Goal: Task Accomplishment & Management: Manage account settings

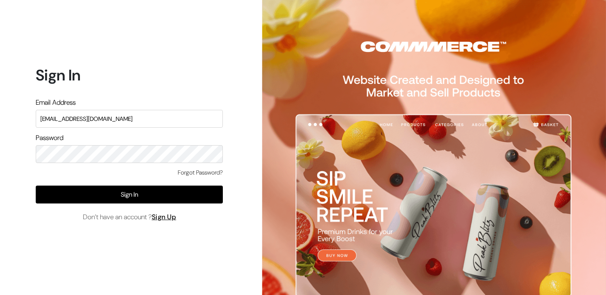
type input "wehugbeds@gmail.com"
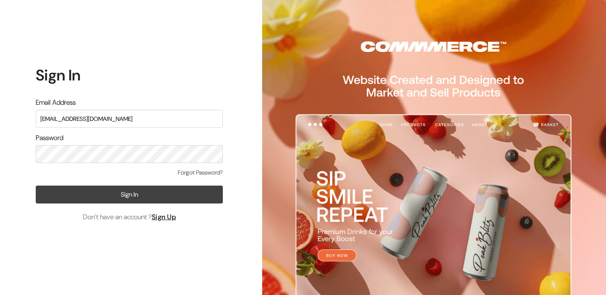
click at [114, 194] on button "Sign In" at bounding box center [129, 195] width 187 height 18
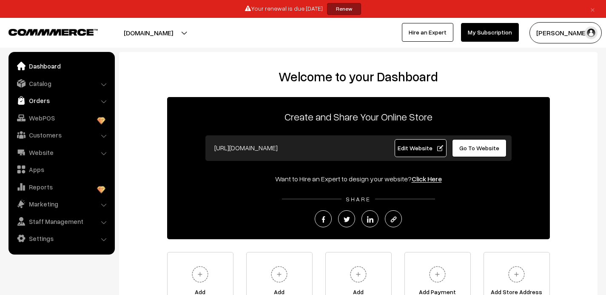
click at [40, 101] on link "Orders" at bounding box center [61, 100] width 101 height 15
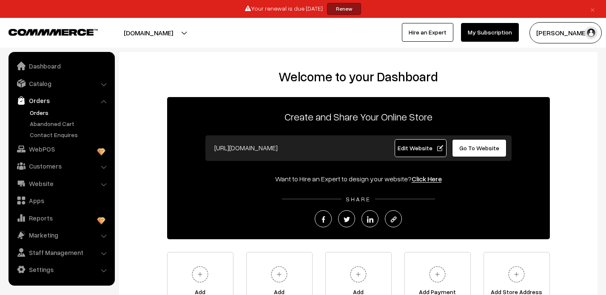
click at [42, 113] on link "Orders" at bounding box center [70, 112] width 84 height 9
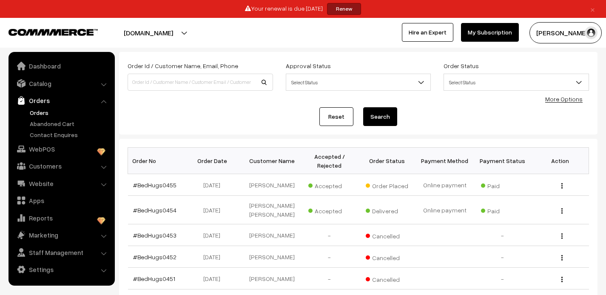
scroll to position [57, 0]
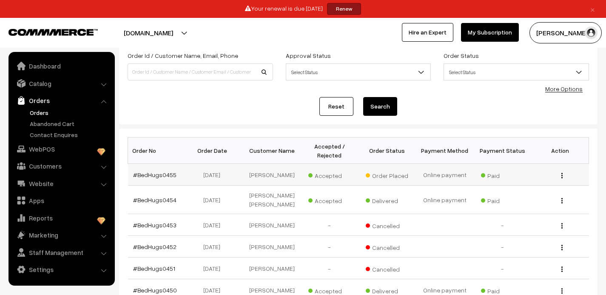
click at [563, 174] on button "button" at bounding box center [562, 175] width 2 height 7
click at [537, 190] on link "View" at bounding box center [524, 187] width 72 height 19
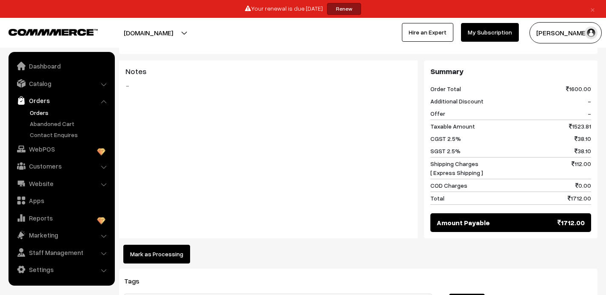
scroll to position [374, 0]
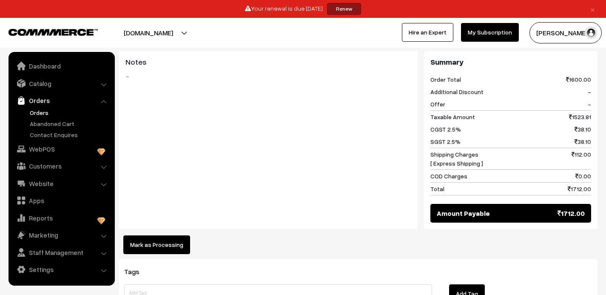
click at [177, 235] on button "Mark as Processing" at bounding box center [156, 244] width 67 height 19
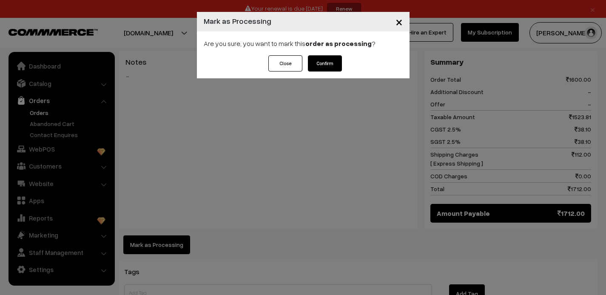
click at [323, 64] on button "Confirm" at bounding box center [325, 63] width 34 height 16
